Goal: Task Accomplishment & Management: Complete application form

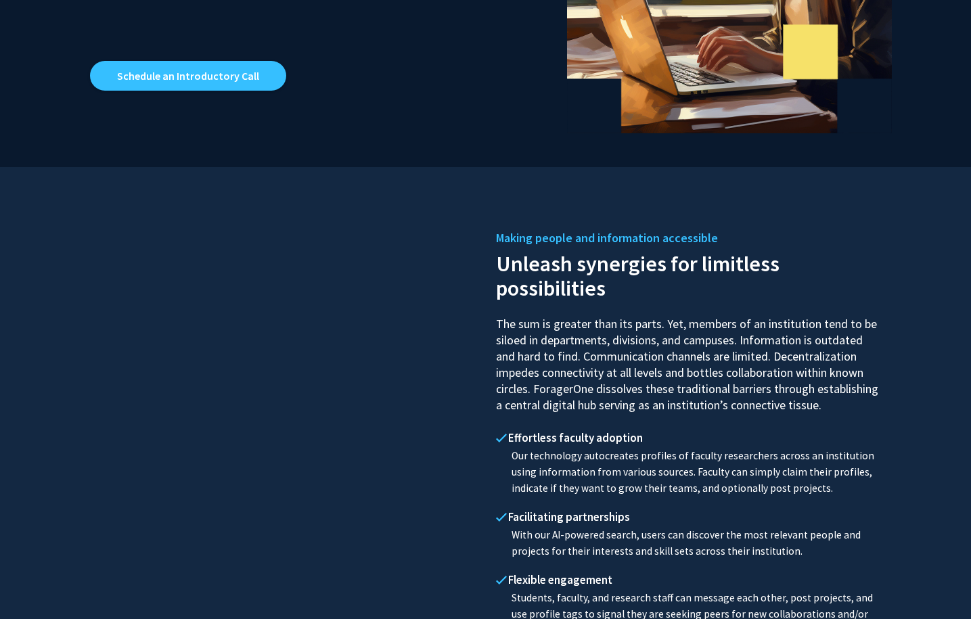
scroll to position [402, 0]
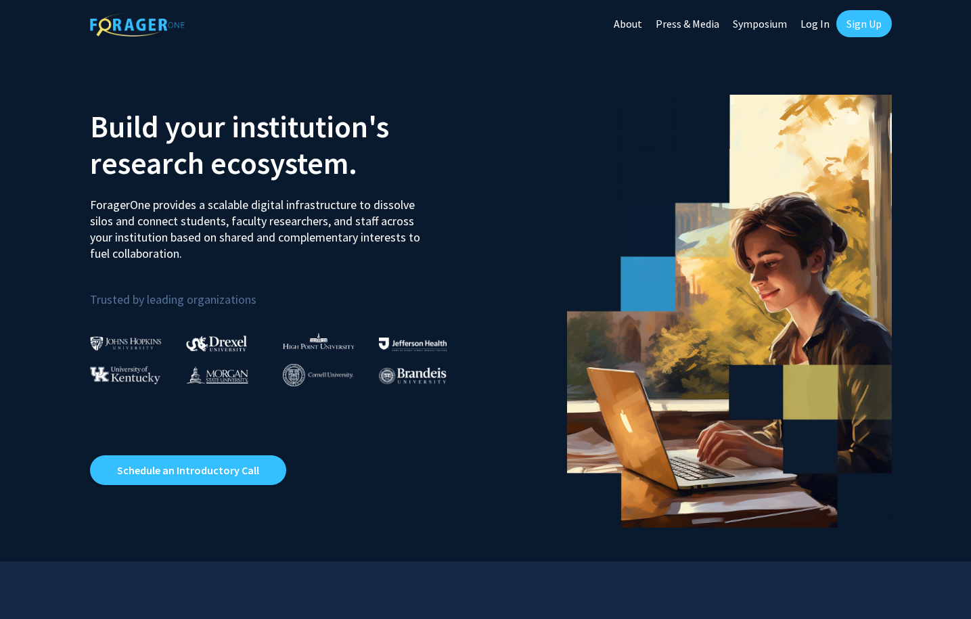
click at [846, 24] on link "Sign Up" at bounding box center [863, 23] width 55 height 27
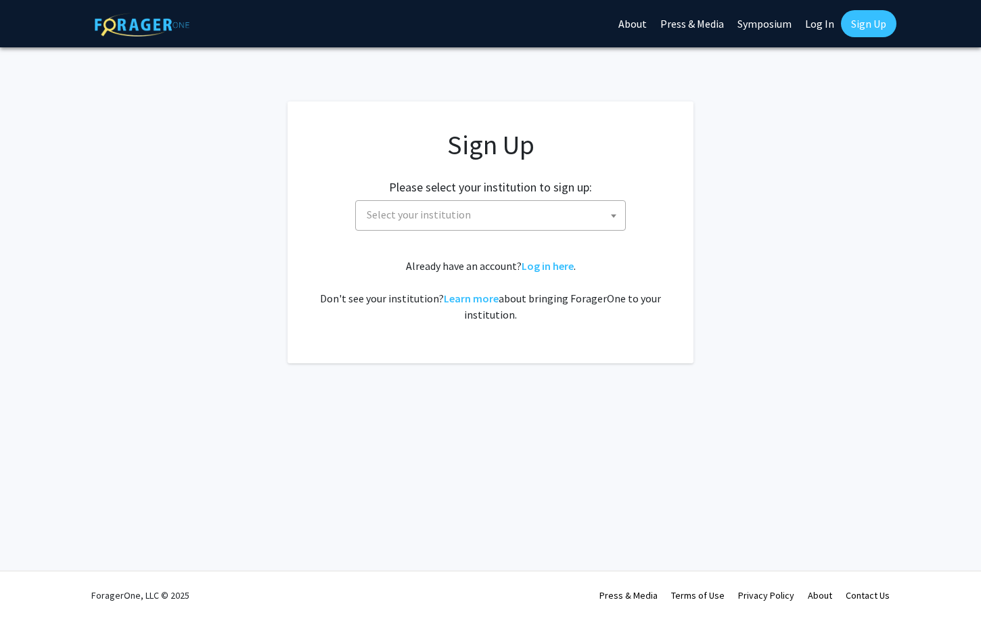
click at [549, 221] on span "Select your institution" at bounding box center [493, 215] width 264 height 28
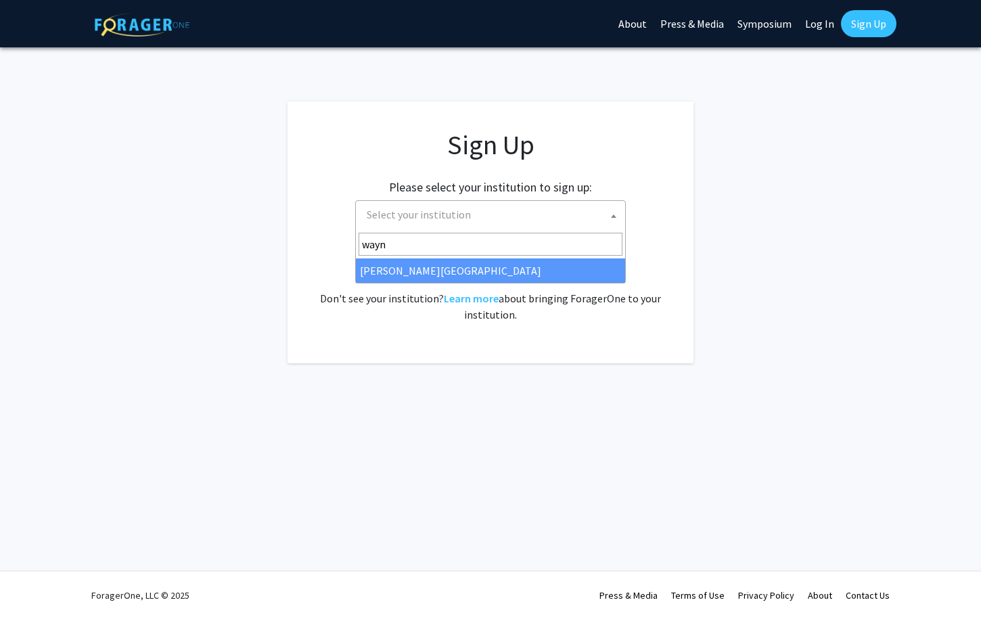
type input "wayn"
select select "21"
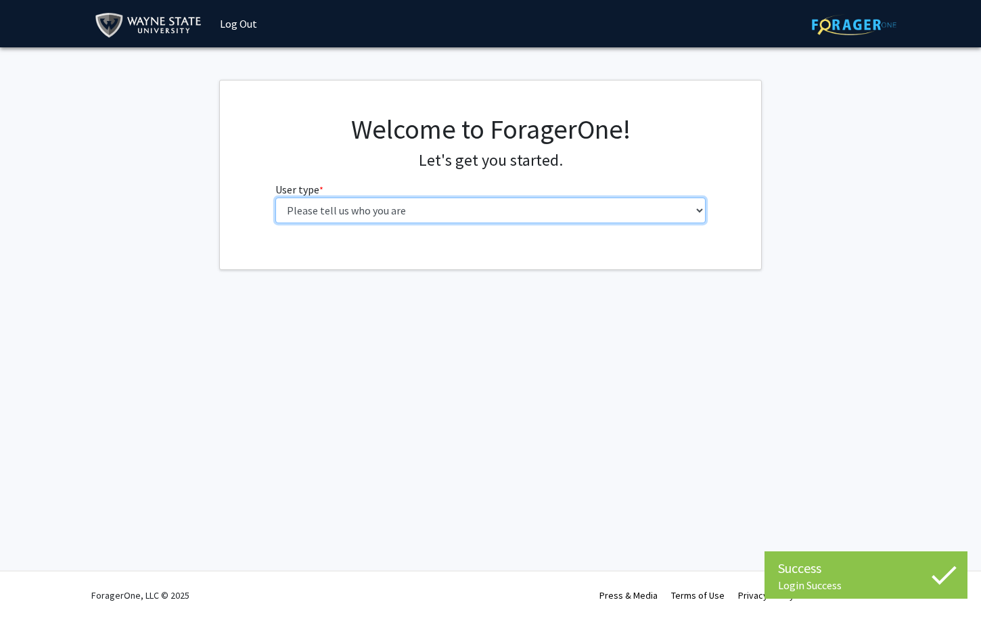
select select "1: undergrad"
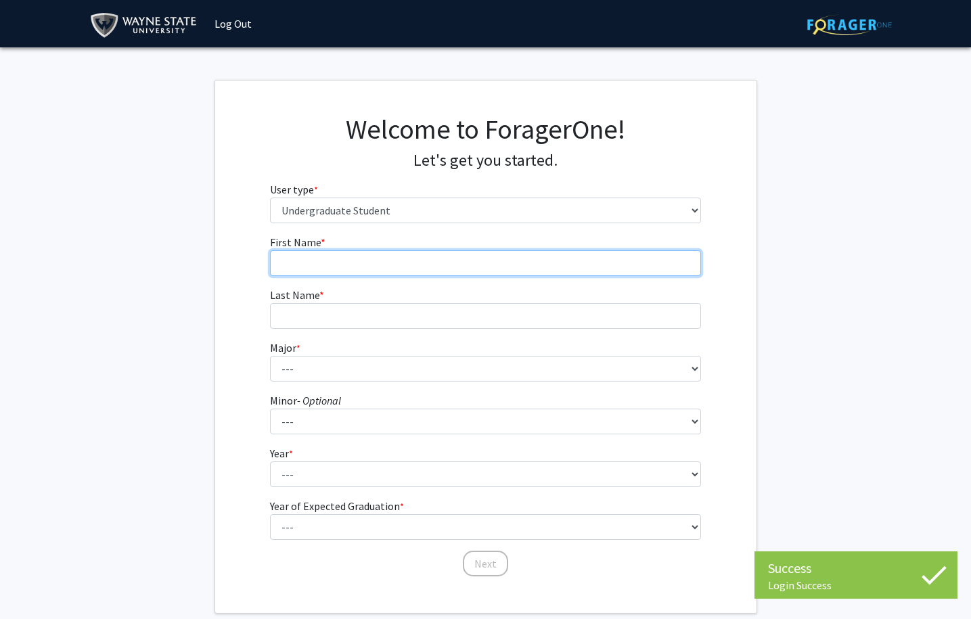
click at [383, 264] on input "First Name * required" at bounding box center [485, 263] width 431 height 26
type input "D"
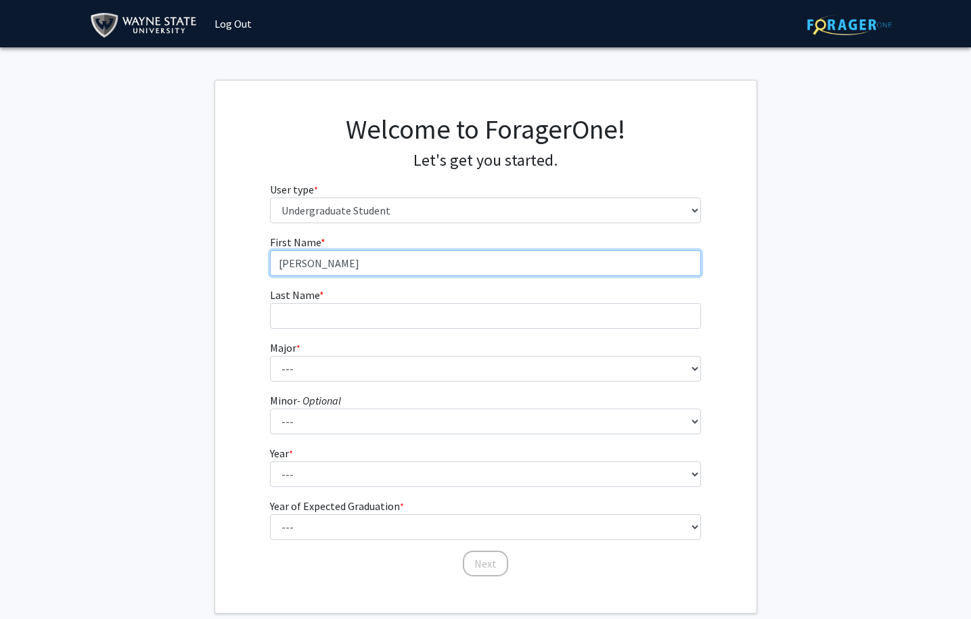
type input "Shreemayi"
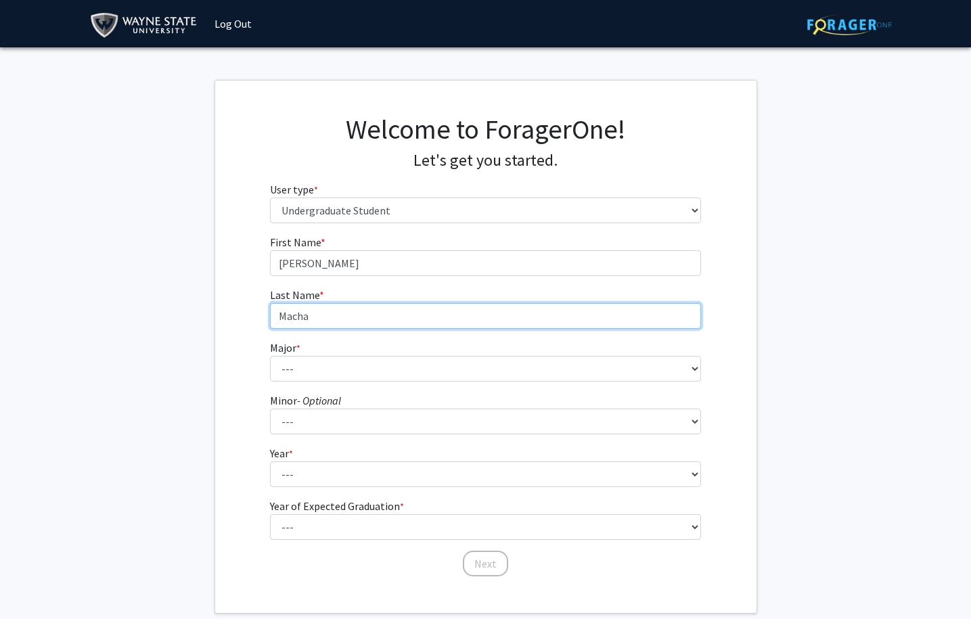
type input "Macha"
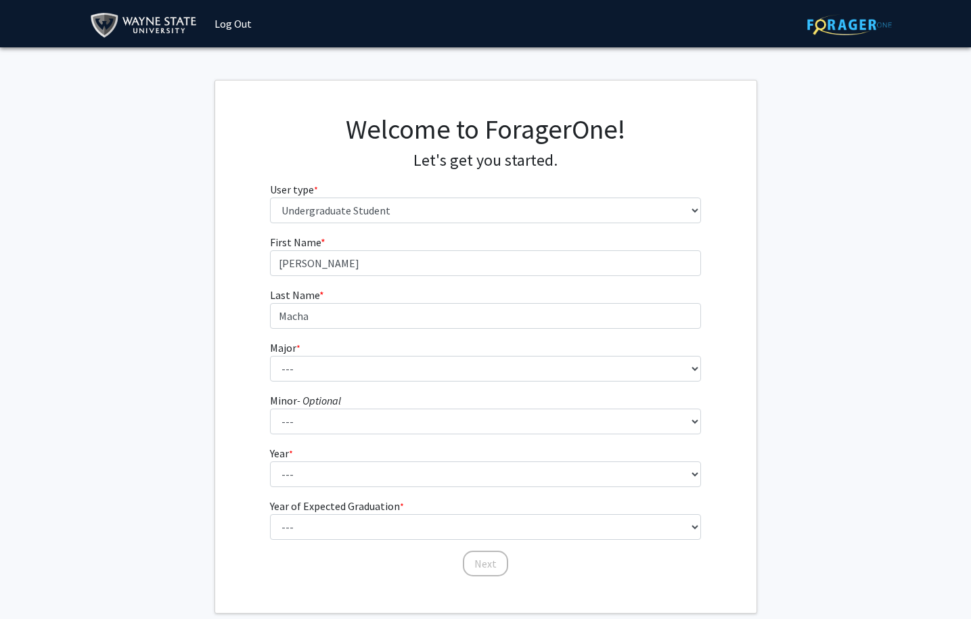
click at [378, 385] on form "First Name * required Shreemayi Last Name * required Macha Major * required ---…" at bounding box center [485, 399] width 431 height 330
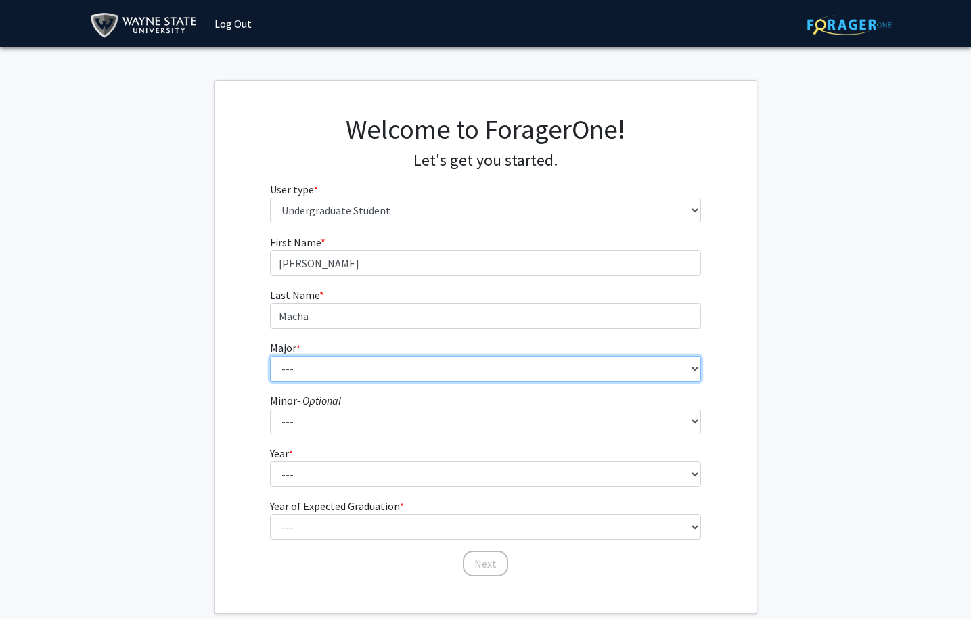
select select "22: 1802"
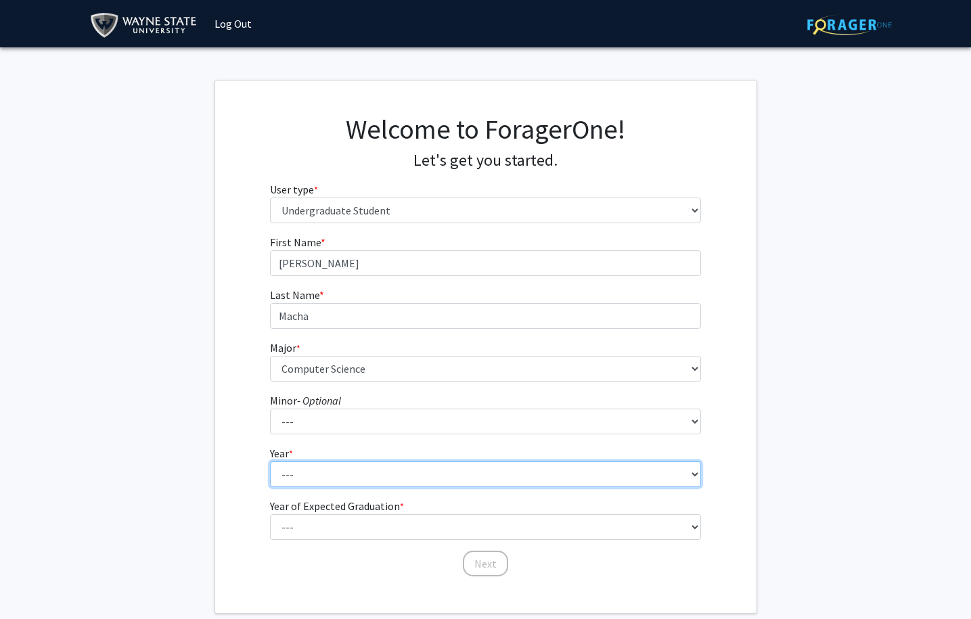
select select "2: sophomore"
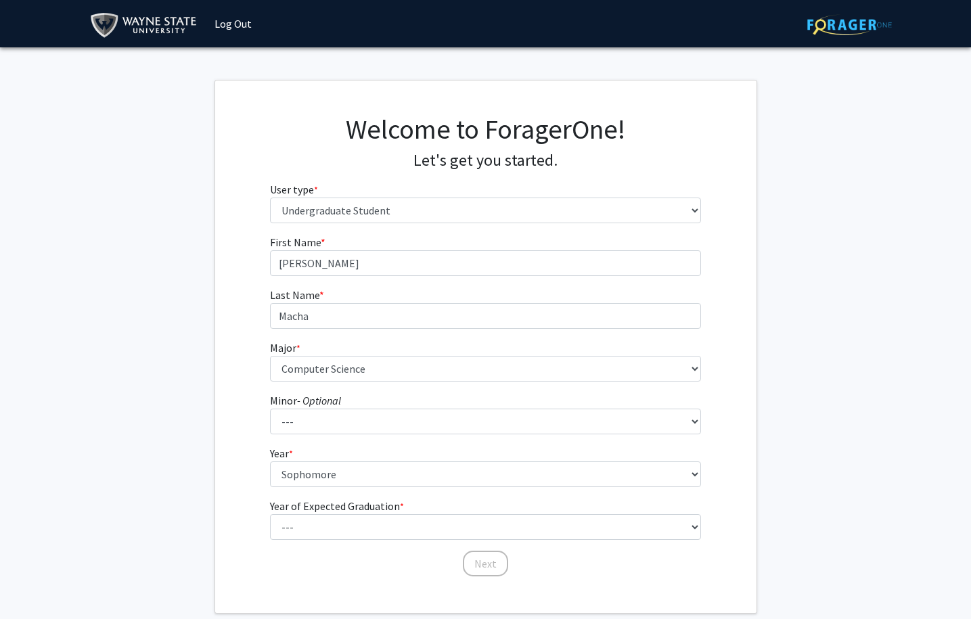
click at [219, 476] on div "First Name * required Shreemayi Last Name * required Macha Major * required ---…" at bounding box center [485, 406] width 541 height 344
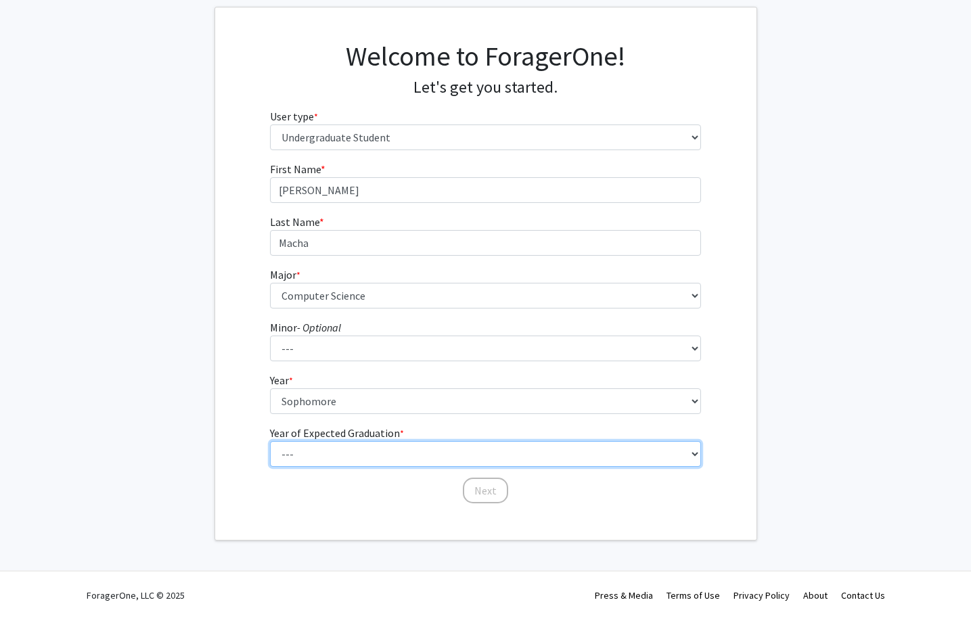
select select "4: 2028"
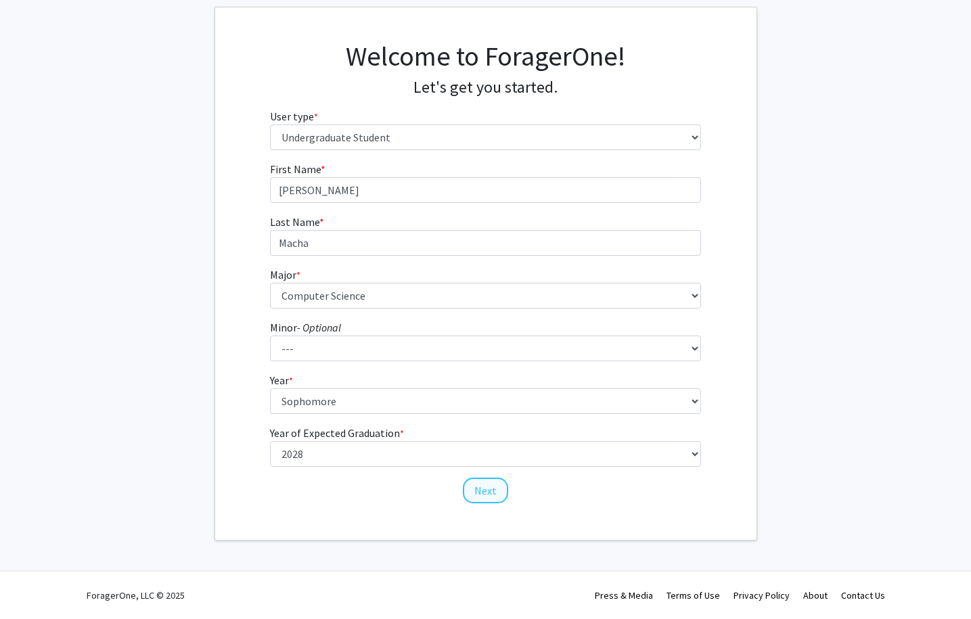
click at [478, 488] on button "Next" at bounding box center [485, 491] width 45 height 26
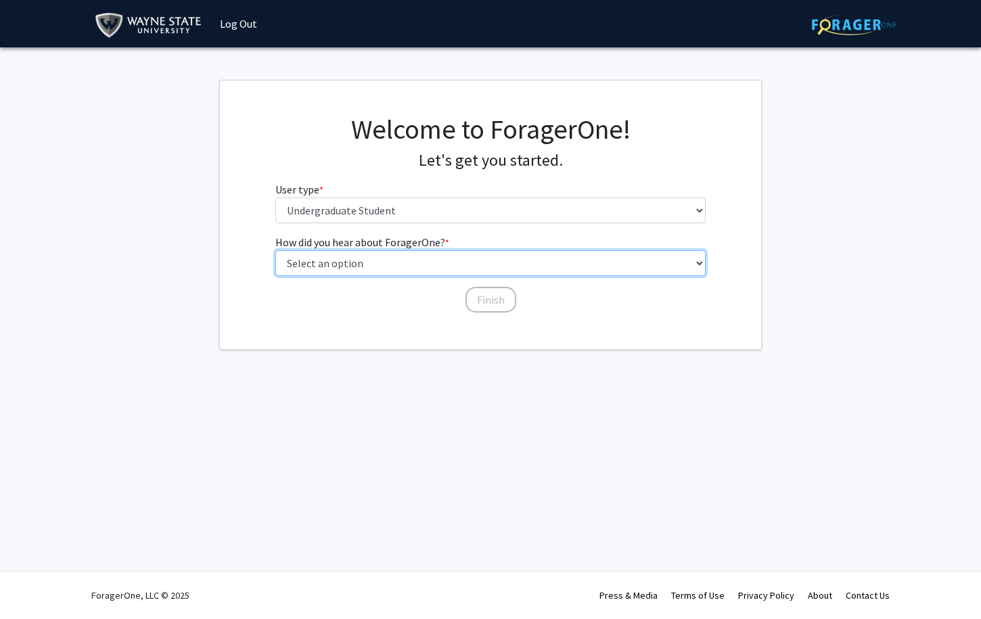
select select "3: university_website"
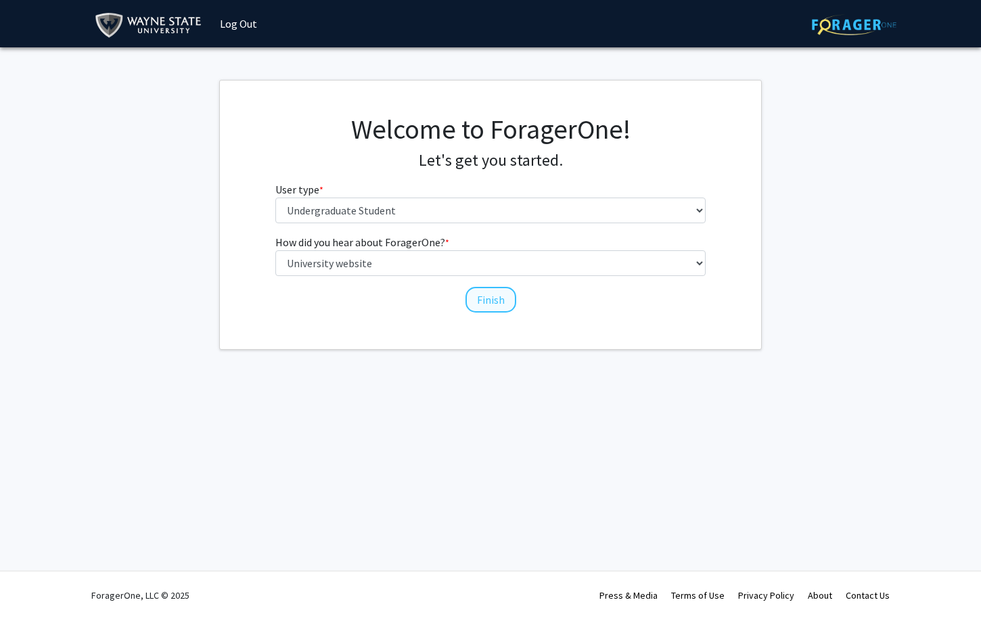
click at [480, 299] on button "Finish" at bounding box center [490, 300] width 51 height 26
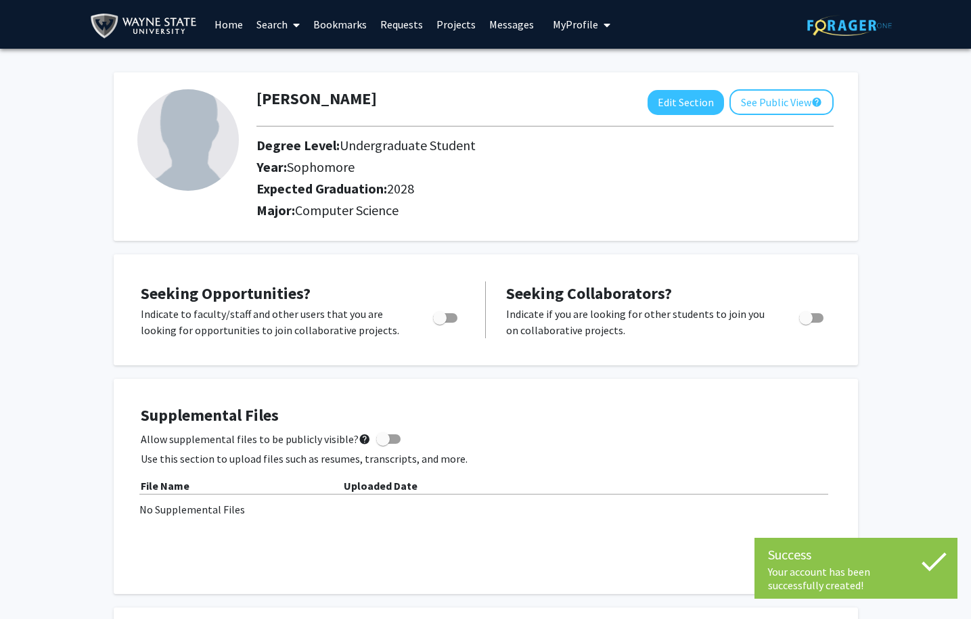
click at [438, 321] on span "Toggle" at bounding box center [440, 318] width 14 height 14
click at [439, 323] on input "Are you actively seeking opportunities?" at bounding box center [439, 323] width 1 height 1
checkbox input "true"
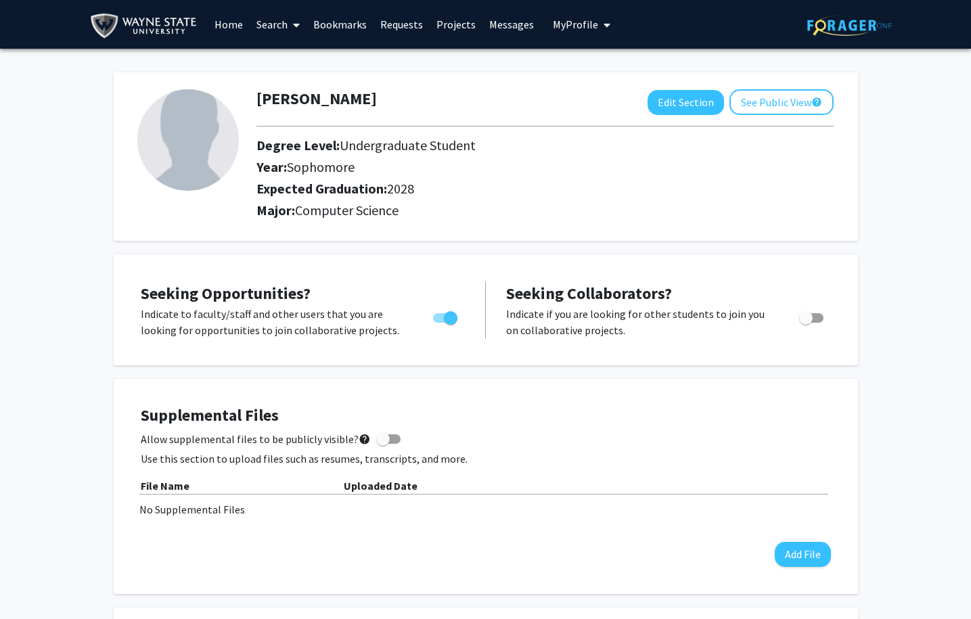
click at [226, 29] on link "Home" at bounding box center [229, 24] width 42 height 47
